Goal: Communication & Community: Answer question/provide support

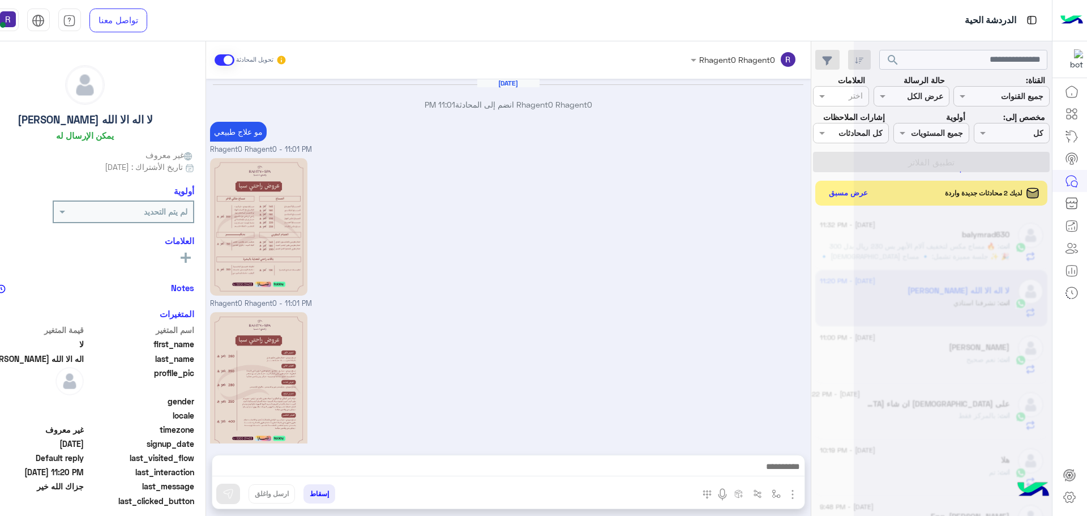
scroll to position [427, 0]
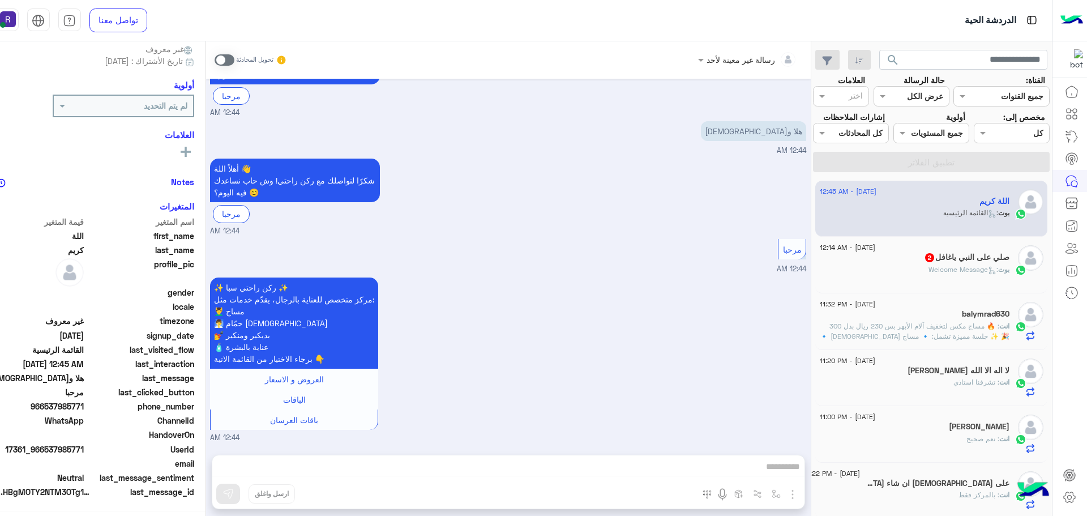
scroll to position [108, 0]
click at [234, 57] on span at bounding box center [225, 59] width 20 height 11
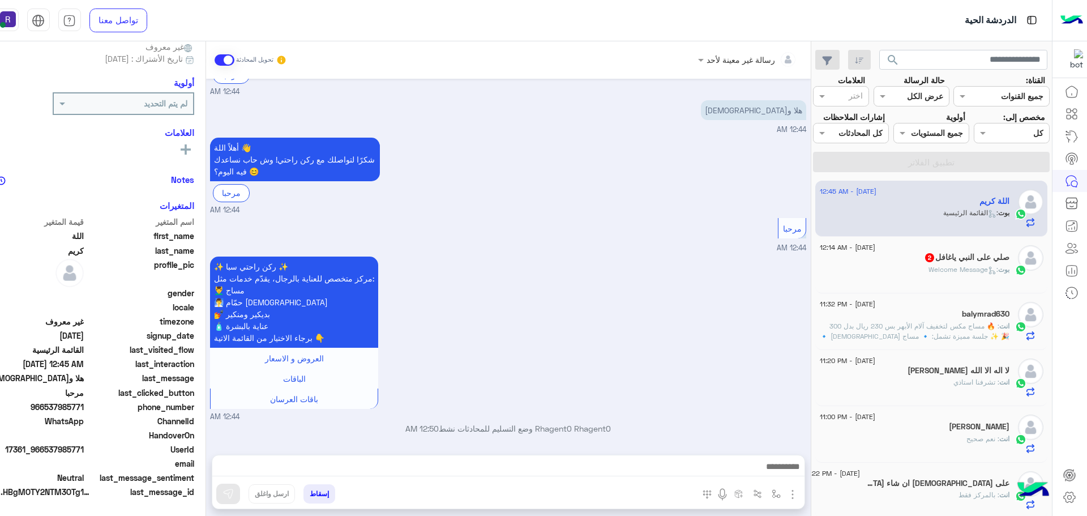
click at [800, 491] on img "button" at bounding box center [793, 495] width 14 height 14
click at [781, 472] on span "الصور" at bounding box center [771, 469] width 21 height 13
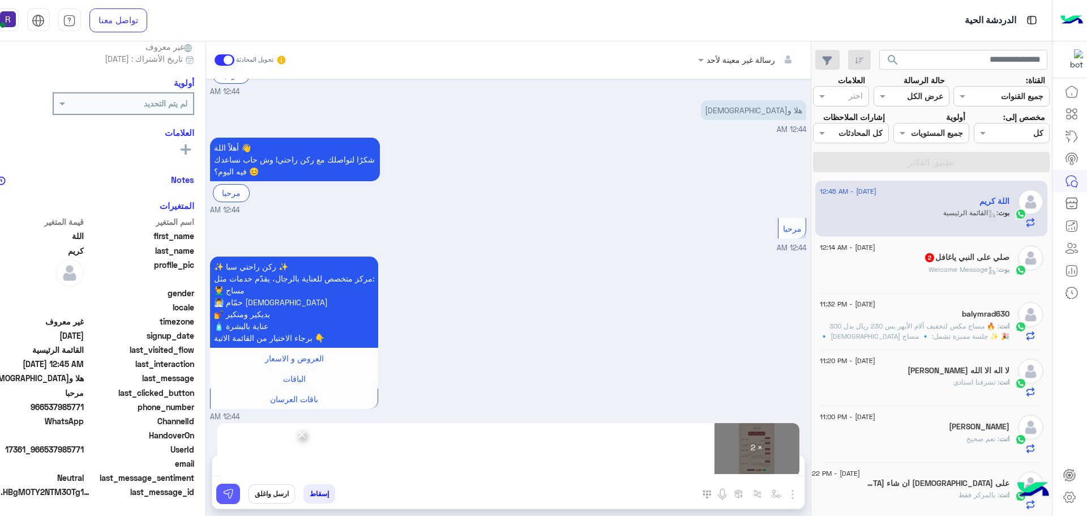
click at [234, 489] on img at bounding box center [228, 493] width 11 height 11
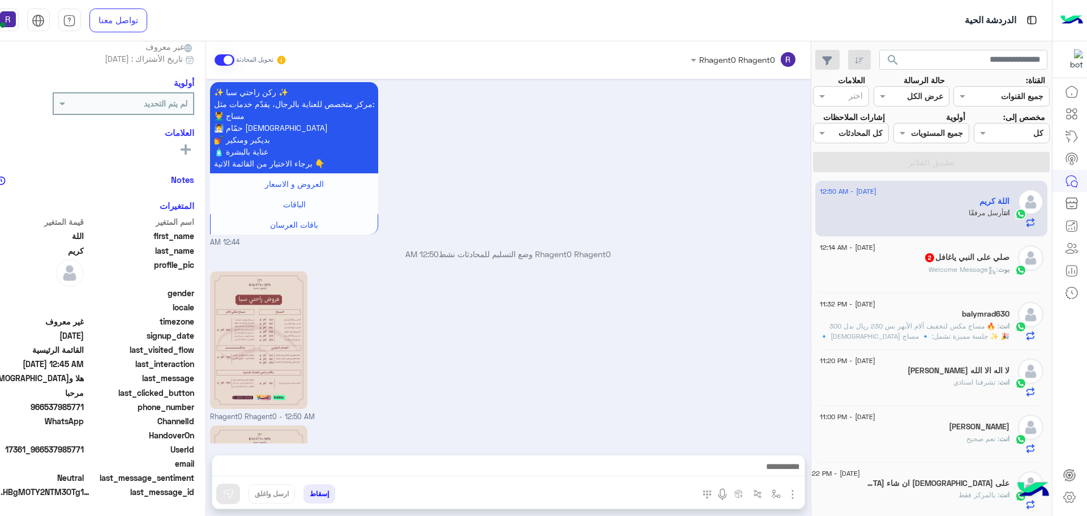
scroll to position [448, 0]
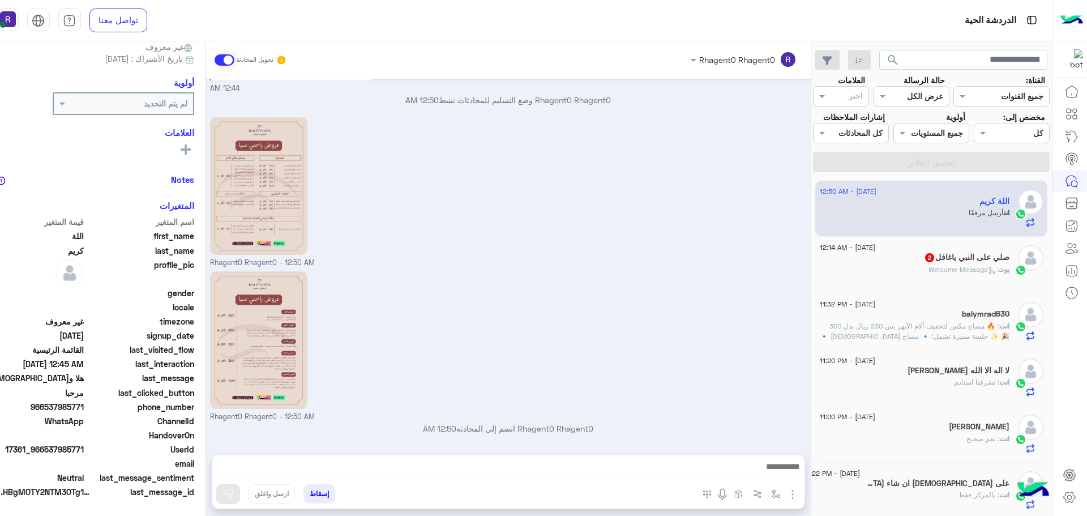
click at [946, 274] on span ": Welcome Message" at bounding box center [964, 269] width 70 height 8
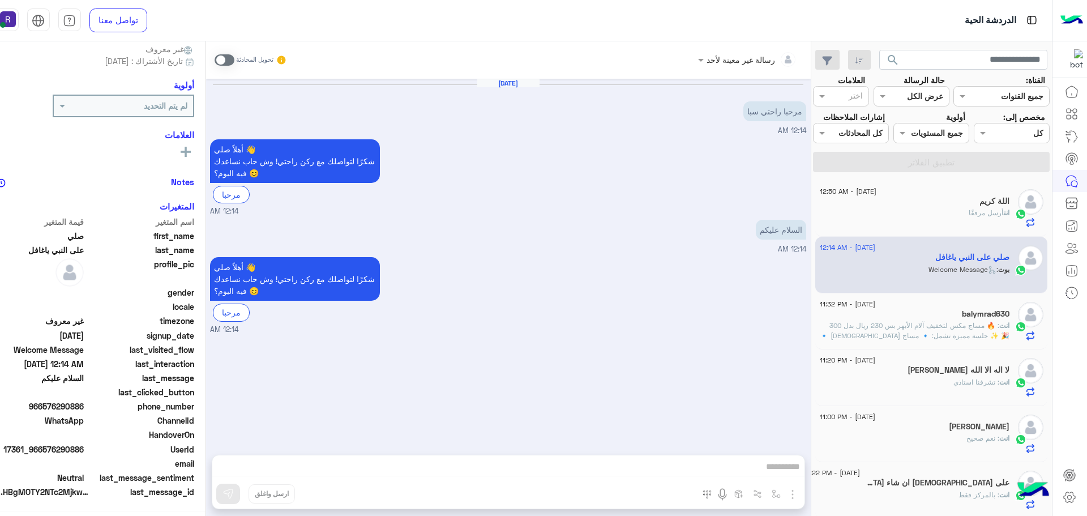
scroll to position [108, 0]
click at [234, 61] on span at bounding box center [225, 59] width 20 height 11
click at [800, 490] on img "button" at bounding box center [793, 495] width 14 height 14
click at [781, 464] on span "الصور" at bounding box center [771, 469] width 21 height 13
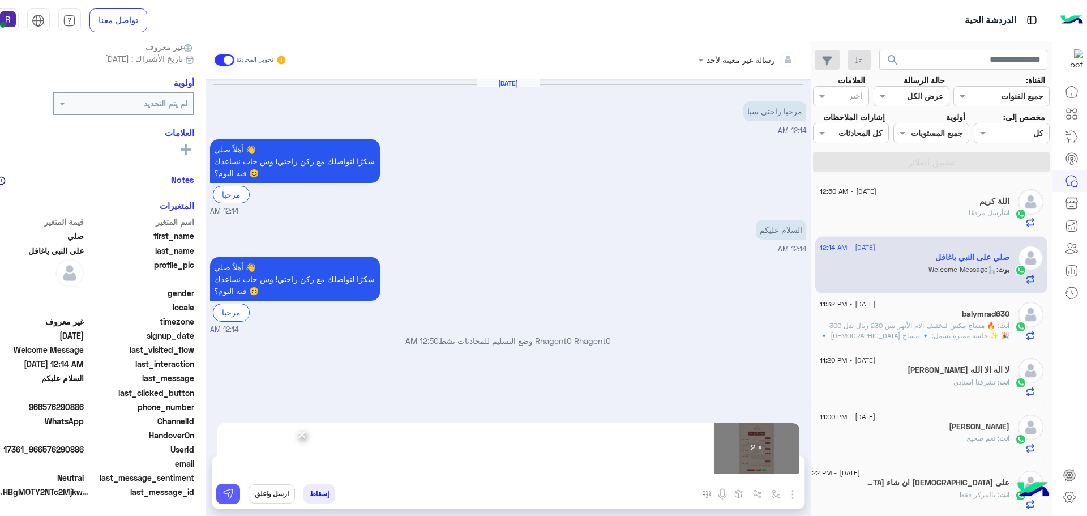
click at [240, 492] on button at bounding box center [228, 494] width 24 height 20
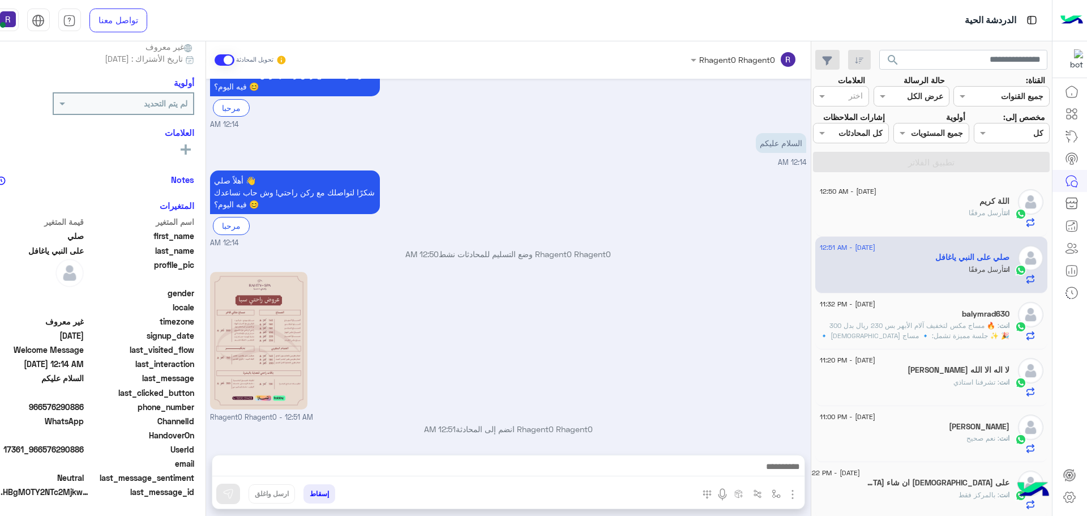
scroll to position [241, 0]
